Goal: Task Accomplishment & Management: Manage account settings

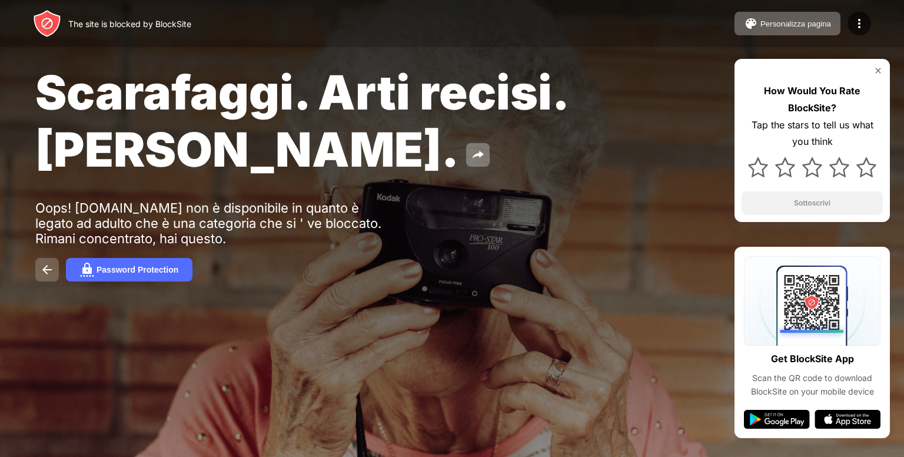
click at [42, 269] on img at bounding box center [47, 269] width 14 height 14
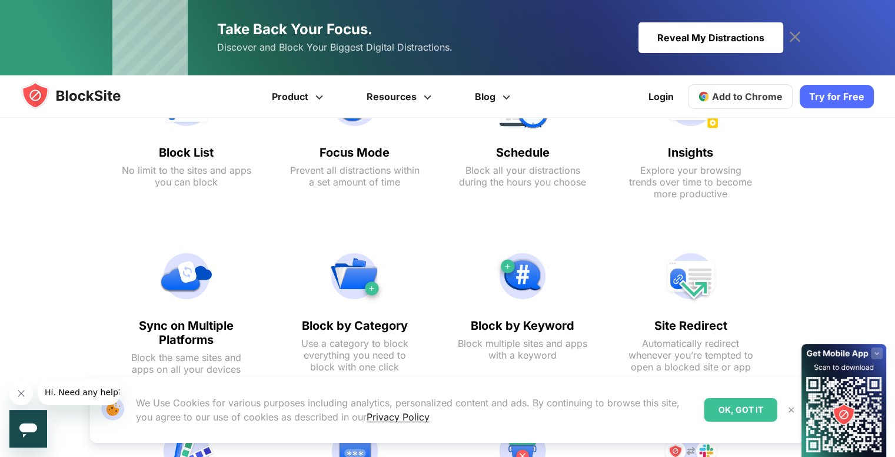
scroll to position [530, 0]
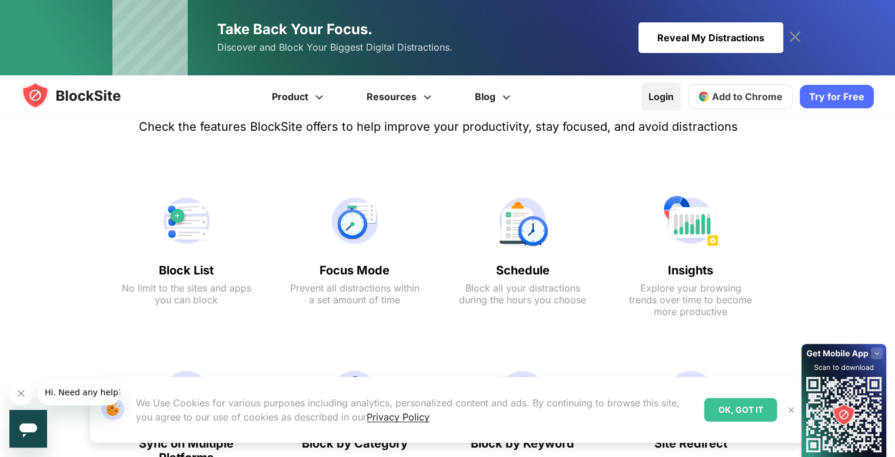
click at [671, 103] on link "Login" at bounding box center [660, 96] width 39 height 28
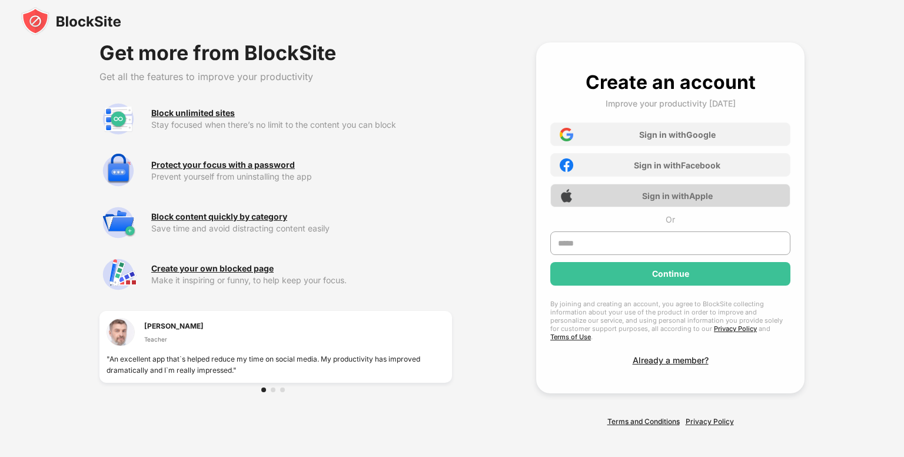
drag, startPoint x: 638, startPoint y: 139, endPoint x: 639, endPoint y: 183, distance: 44.1
click at [640, 195] on div "Sign in with Google Sign in with Facebook Sign in with Apple" at bounding box center [670, 161] width 240 height 92
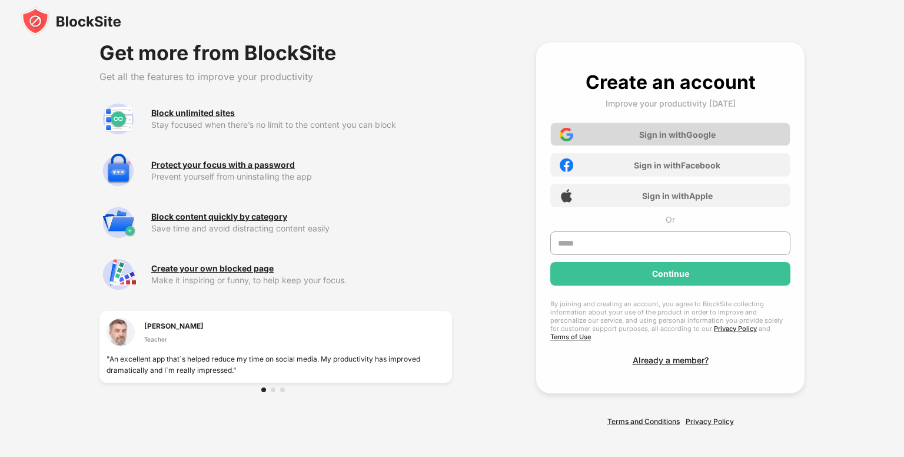
click at [633, 130] on div "Sign in with Google" at bounding box center [670, 134] width 240 height 24
